Goal: Task Accomplishment & Management: Use online tool/utility

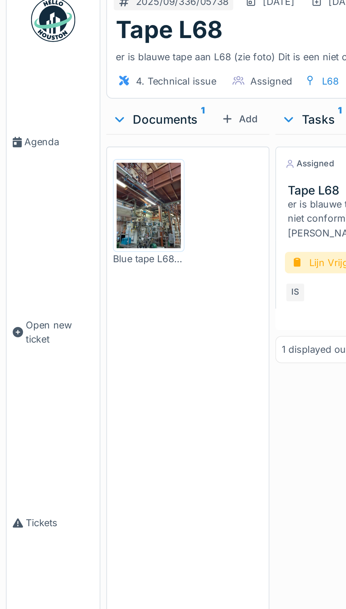
click at [73, 121] on img at bounding box center [71, 106] width 31 height 41
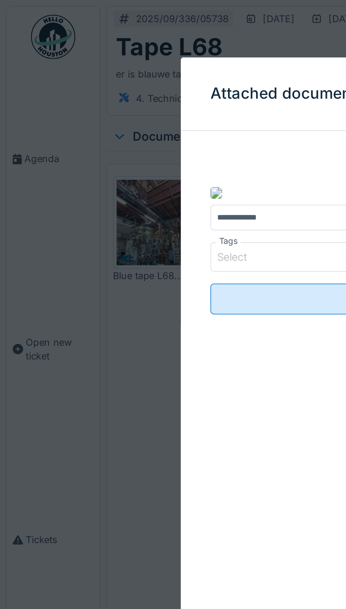
click at [54, 63] on div at bounding box center [173, 304] width 346 height 609
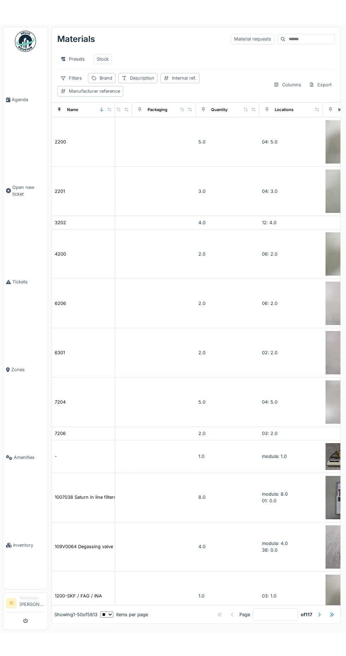
scroll to position [0, 283]
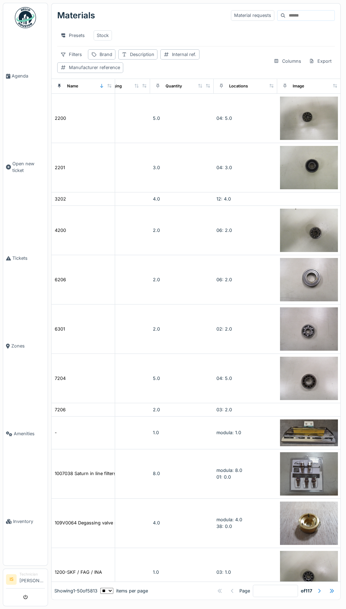
click at [293, 17] on input at bounding box center [309, 16] width 49 height 10
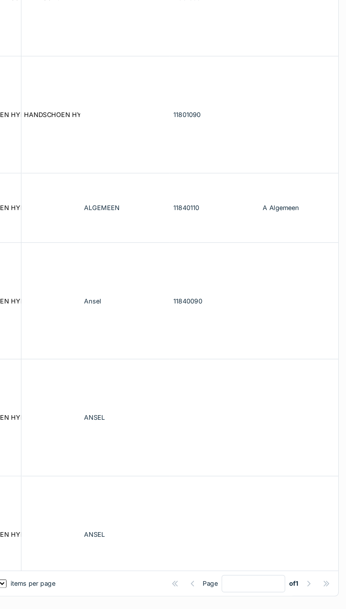
scroll to position [342, 0]
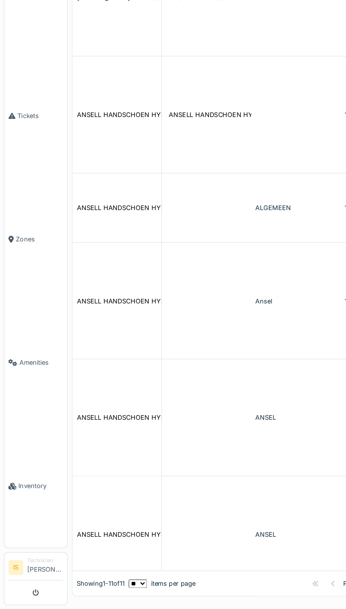
type input "******"
click at [97, 553] on div "ANSELL HANDSCHOEN HYFLEX 11-849 MT 11" at bounding box center [105, 556] width 100 height 7
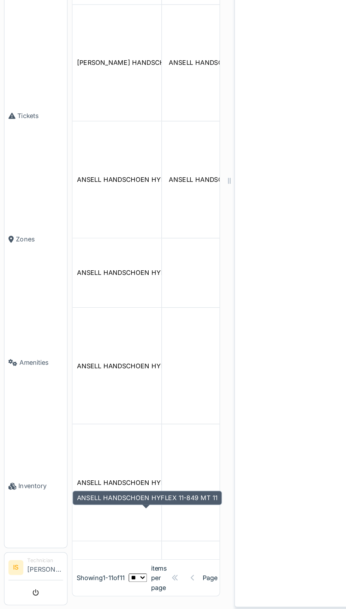
scroll to position [401, 0]
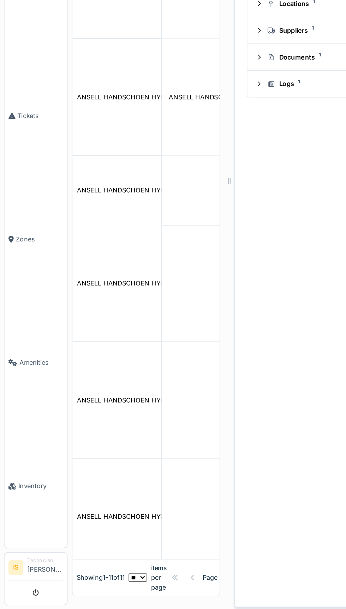
click at [83, 419] on td "ANSELL HANDSCHOEN HYFLEX 11-849 MT 10" at bounding box center [82, 460] width 63 height 83
click at [74, 457] on div "ANSELL HANDSCHOEN HYFLEX 11-849 MT 10" at bounding box center [105, 460] width 101 height 7
click at [79, 374] on div "ANSELL HANDSCHOEN HYFLEX 11-840 MT 9" at bounding box center [104, 377] width 99 height 7
click at [99, 287] on td "ANSELL HANDSCHOEN HYFLEX 11-840 MT 11" at bounding box center [82, 311] width 63 height 49
click at [71, 374] on div "ANSELL HANDSCHOEN HYFLEX 11-840 MT 9" at bounding box center [104, 377] width 99 height 7
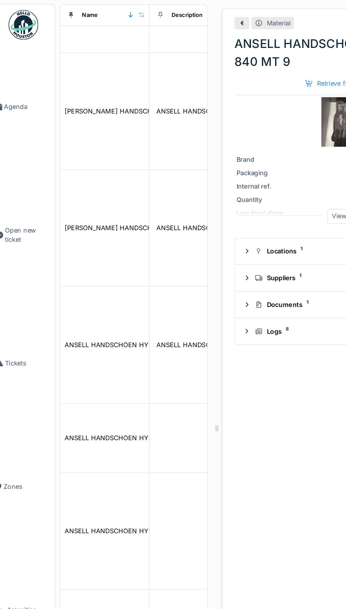
click at [78, 243] on div "ANSELL HANDSCHOEN HYFLEX 11-801 MT 9" at bounding box center [104, 245] width 98 height 7
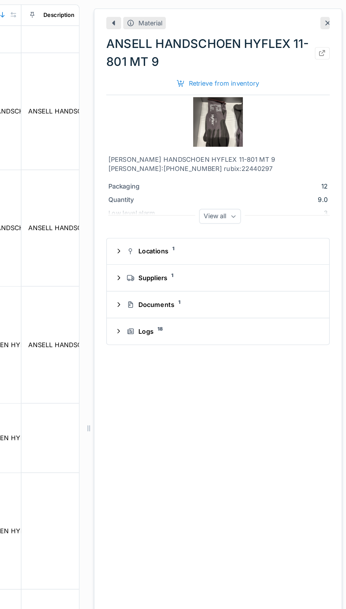
click at [258, 61] on div "Retrieve from inventory" at bounding box center [255, 60] width 64 height 10
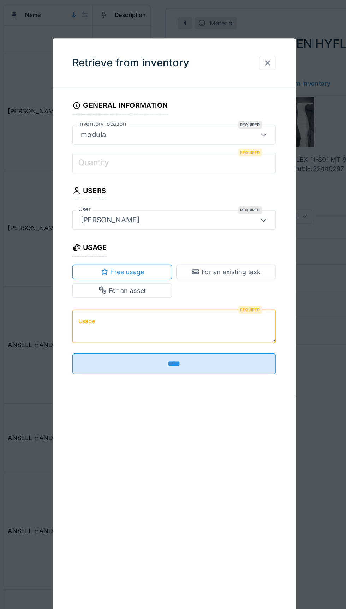
click at [136, 114] on input "Quantity" at bounding box center [173, 116] width 145 height 15
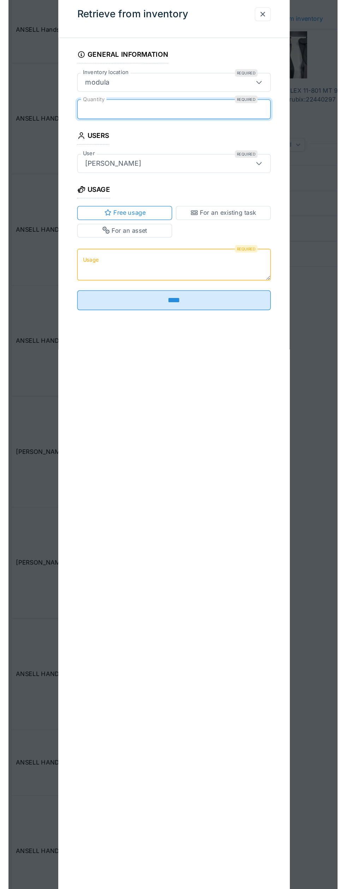
scroll to position [90, 0]
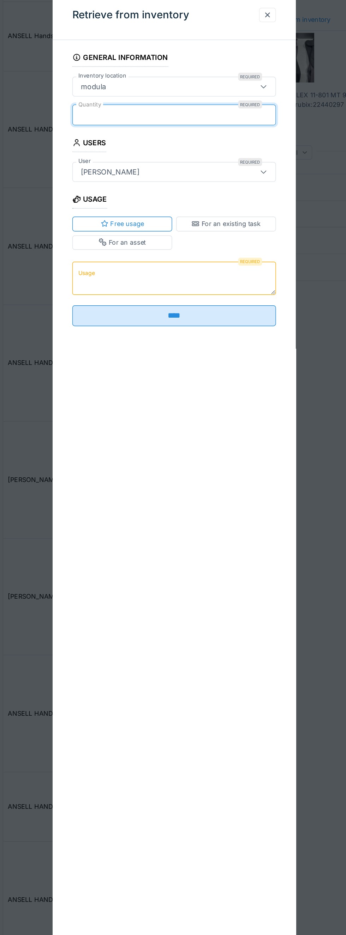
type input "*"
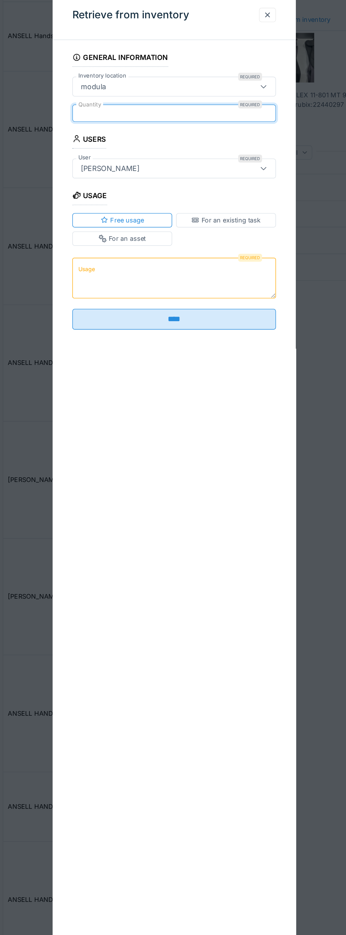
click at [140, 244] on textarea "Usage" at bounding box center [173, 246] width 145 height 29
type textarea "*******"
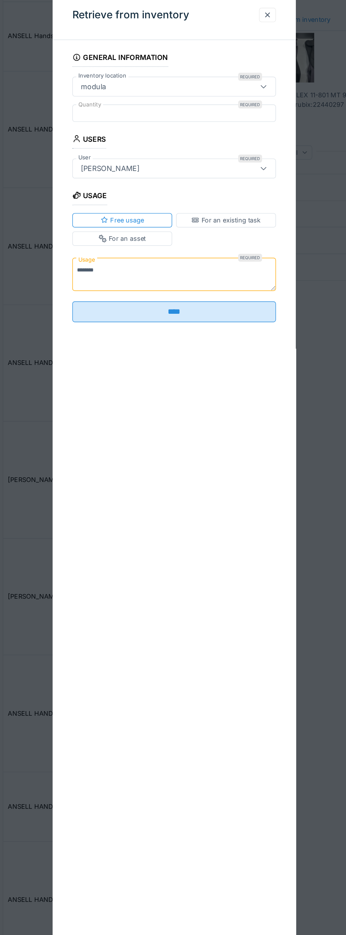
click at [189, 278] on input "****" at bounding box center [173, 270] width 145 height 15
